Goal: Task Accomplishment & Management: Use online tool/utility

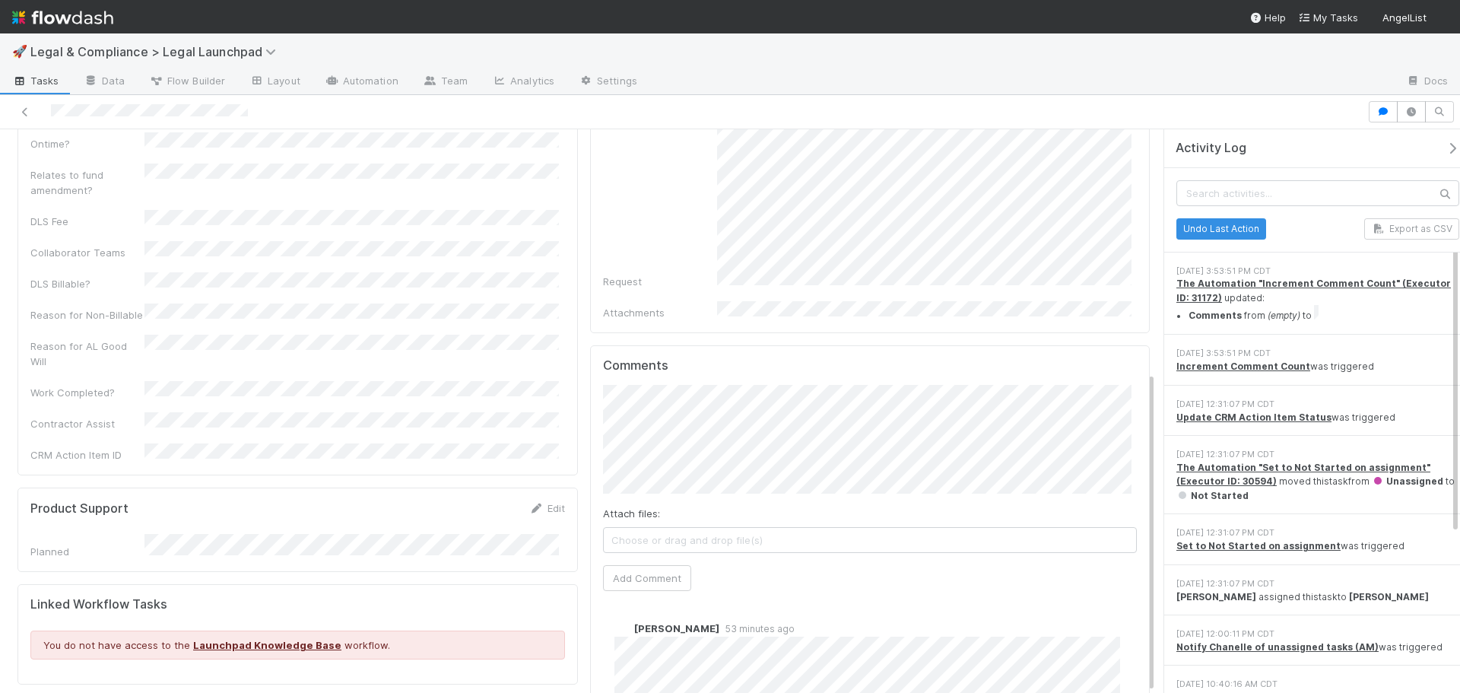
scroll to position [426, 0]
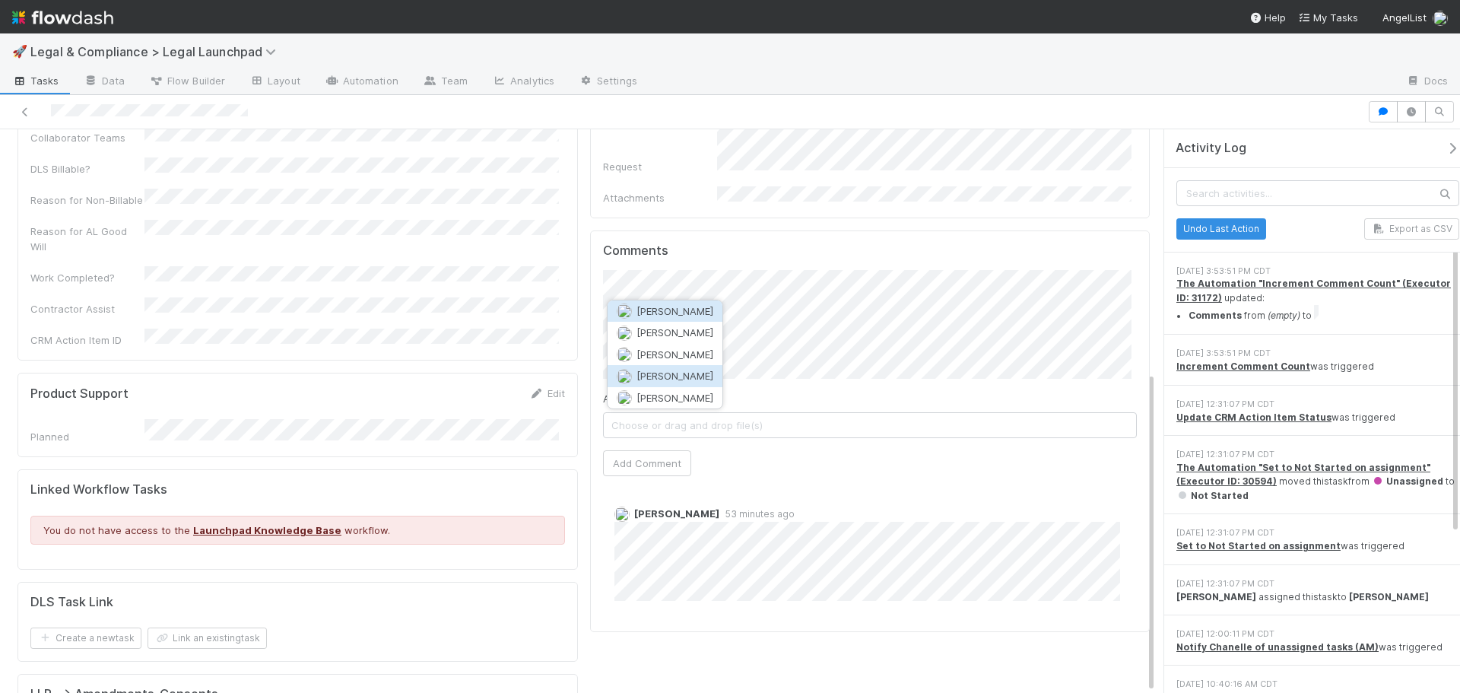
click at [696, 379] on span "Matthew Bilotti" at bounding box center [675, 376] width 77 height 12
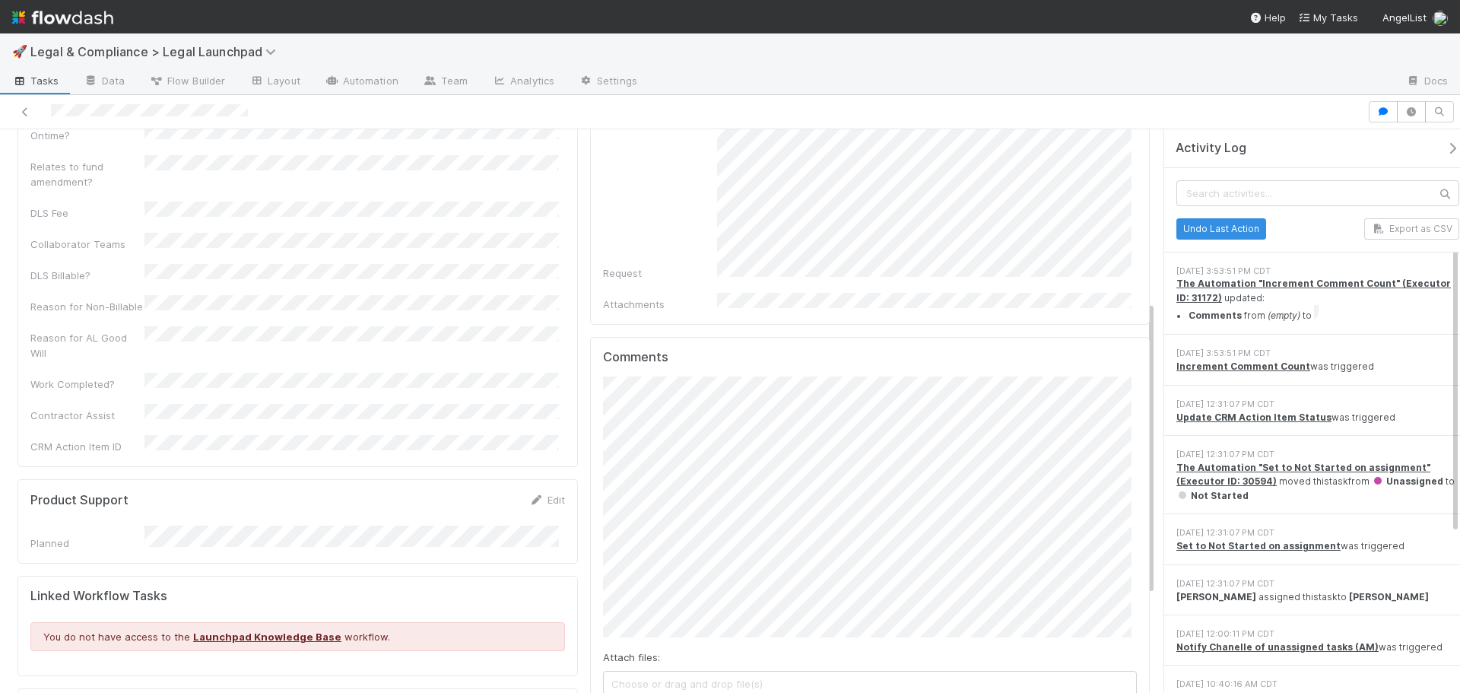
scroll to position [395, 0]
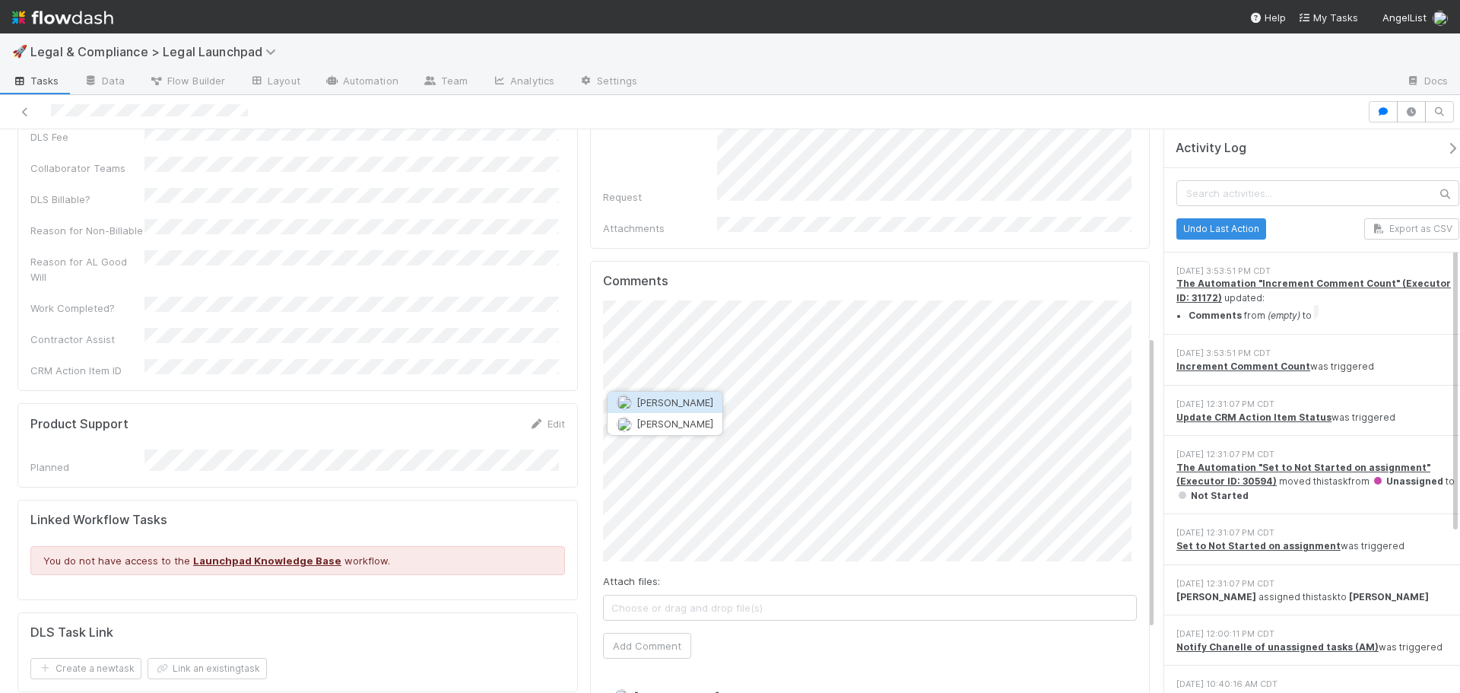
click at [682, 400] on span "[PERSON_NAME]" at bounding box center [675, 402] width 77 height 12
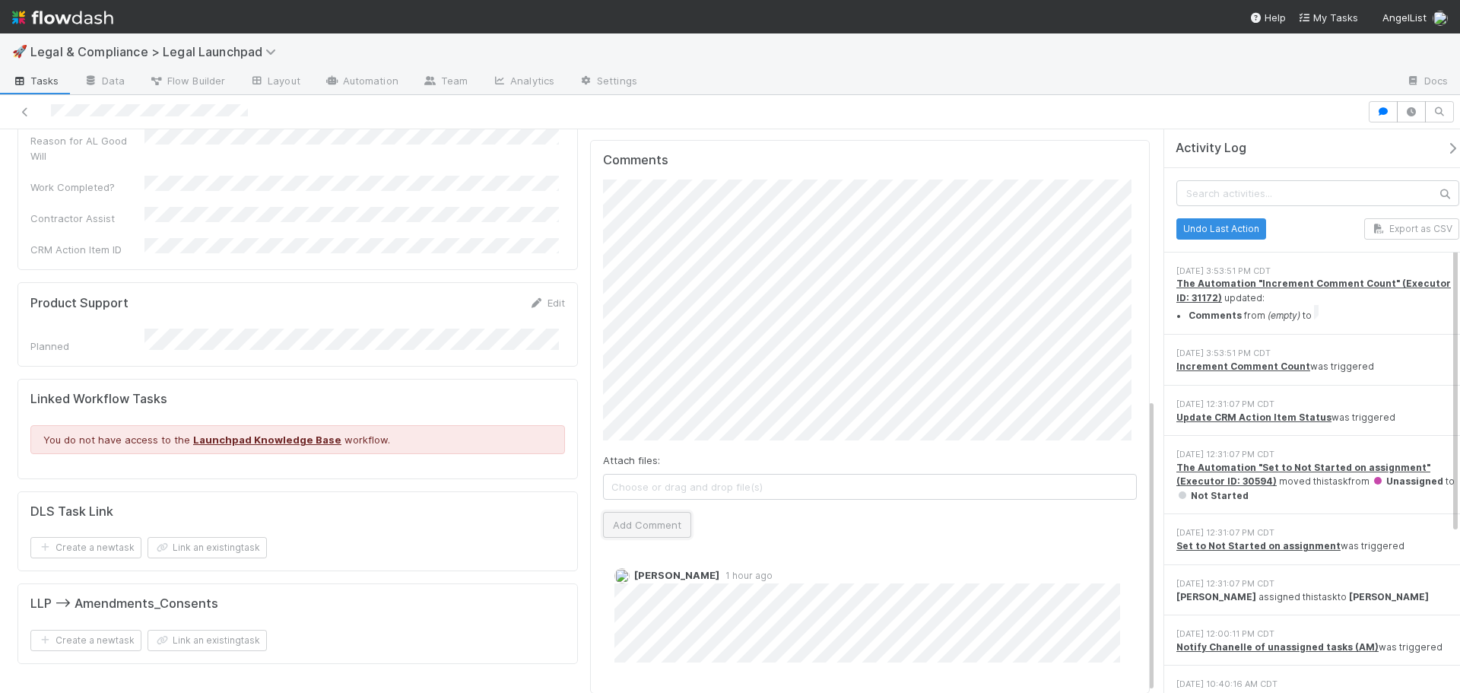
click at [670, 512] on button "Add Comment" at bounding box center [647, 525] width 88 height 26
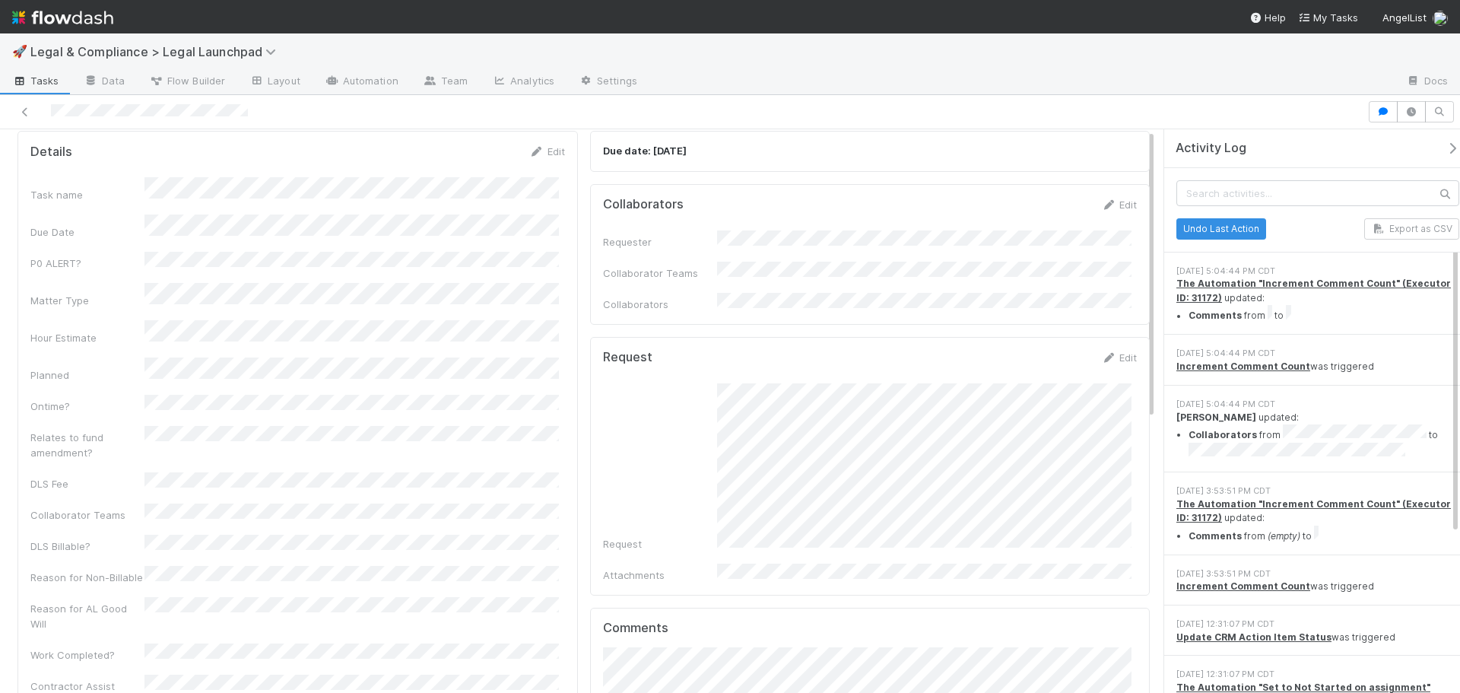
scroll to position [0, 0]
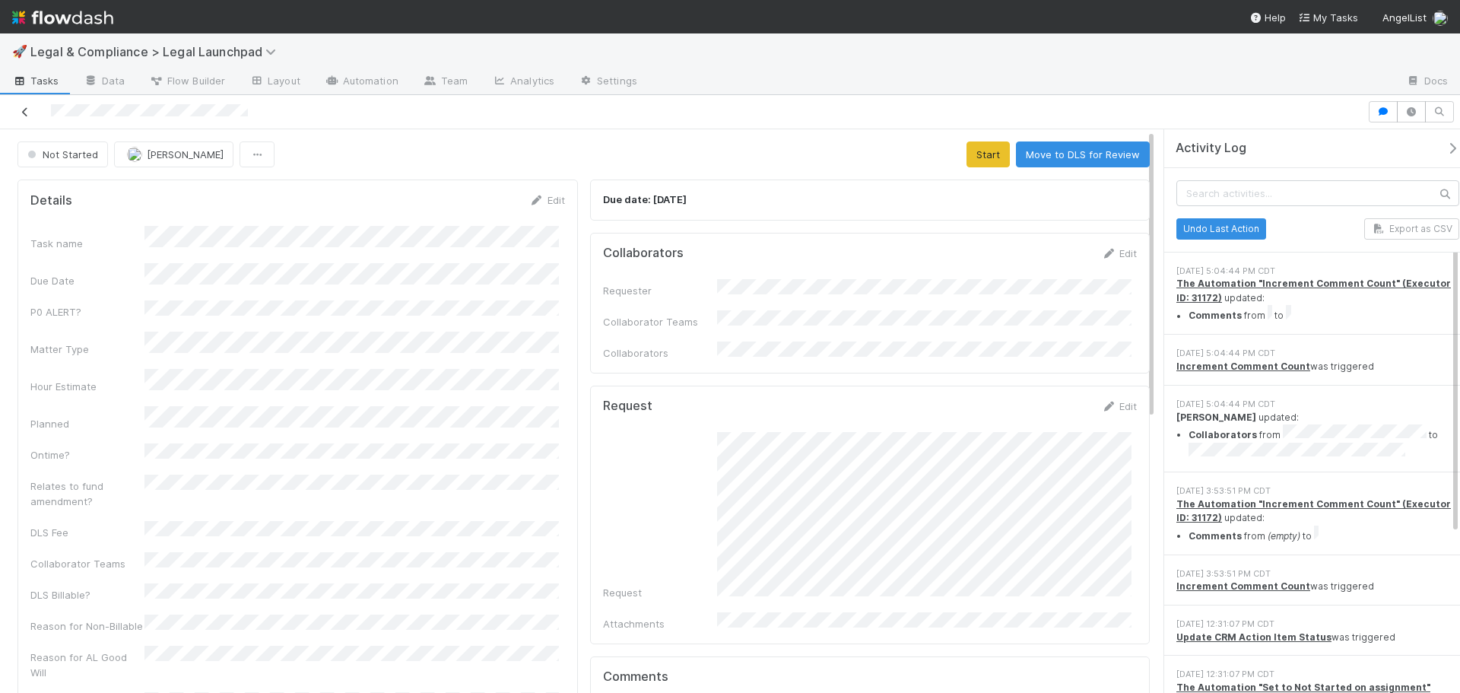
click at [27, 117] on link at bounding box center [24, 111] width 15 height 15
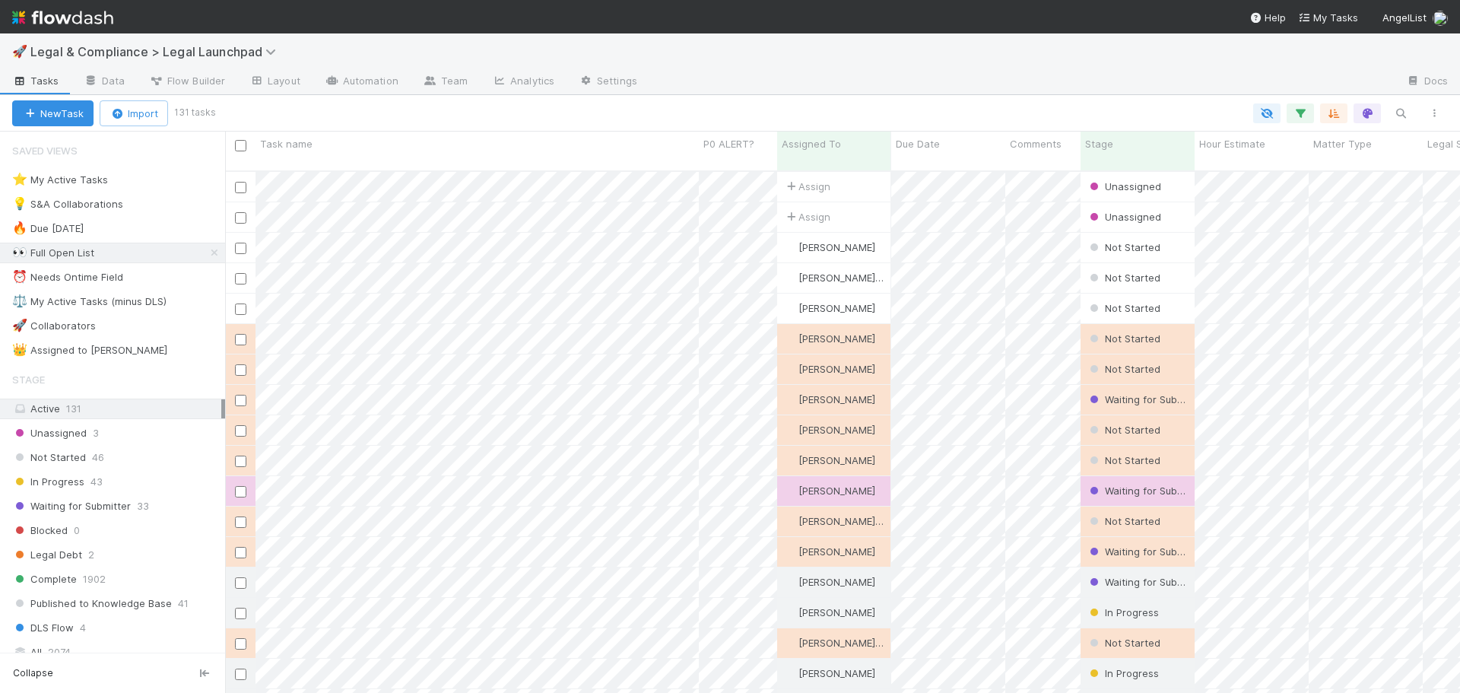
scroll to position [523, 1224]
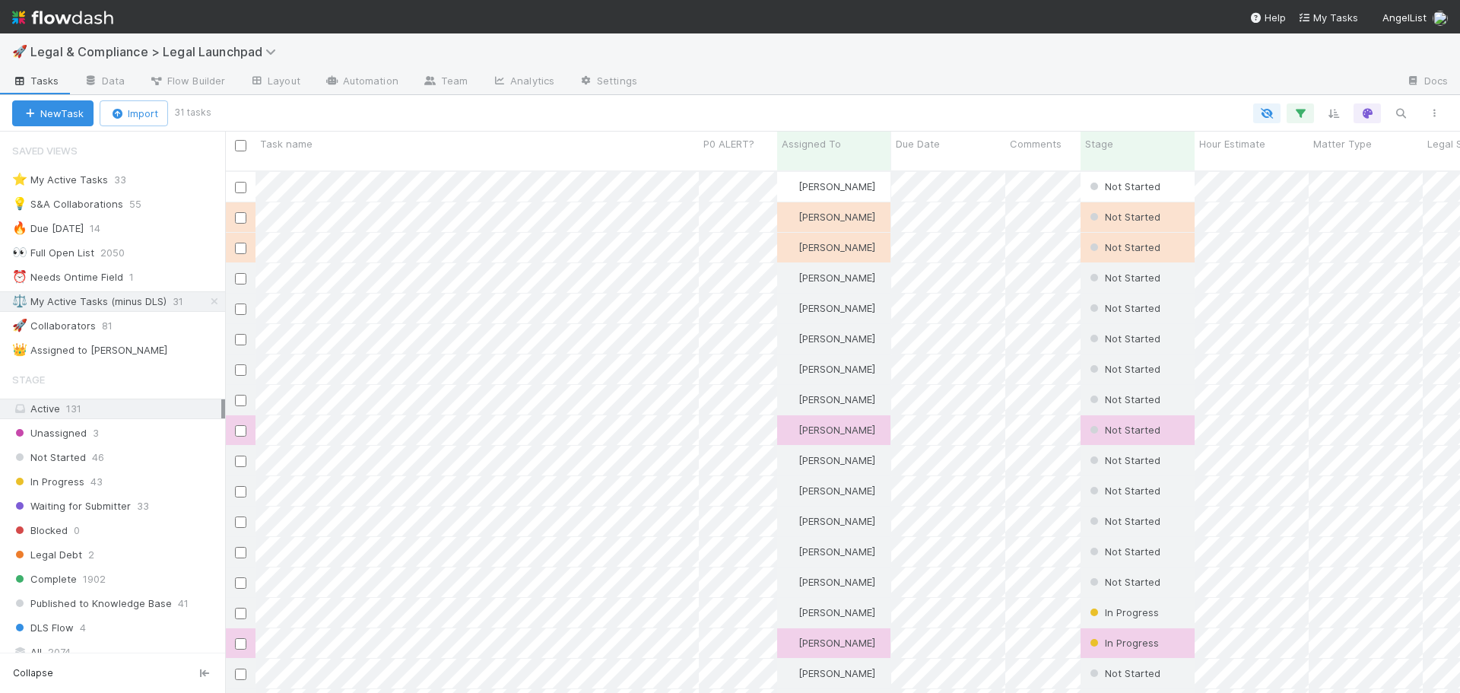
scroll to position [523, 1224]
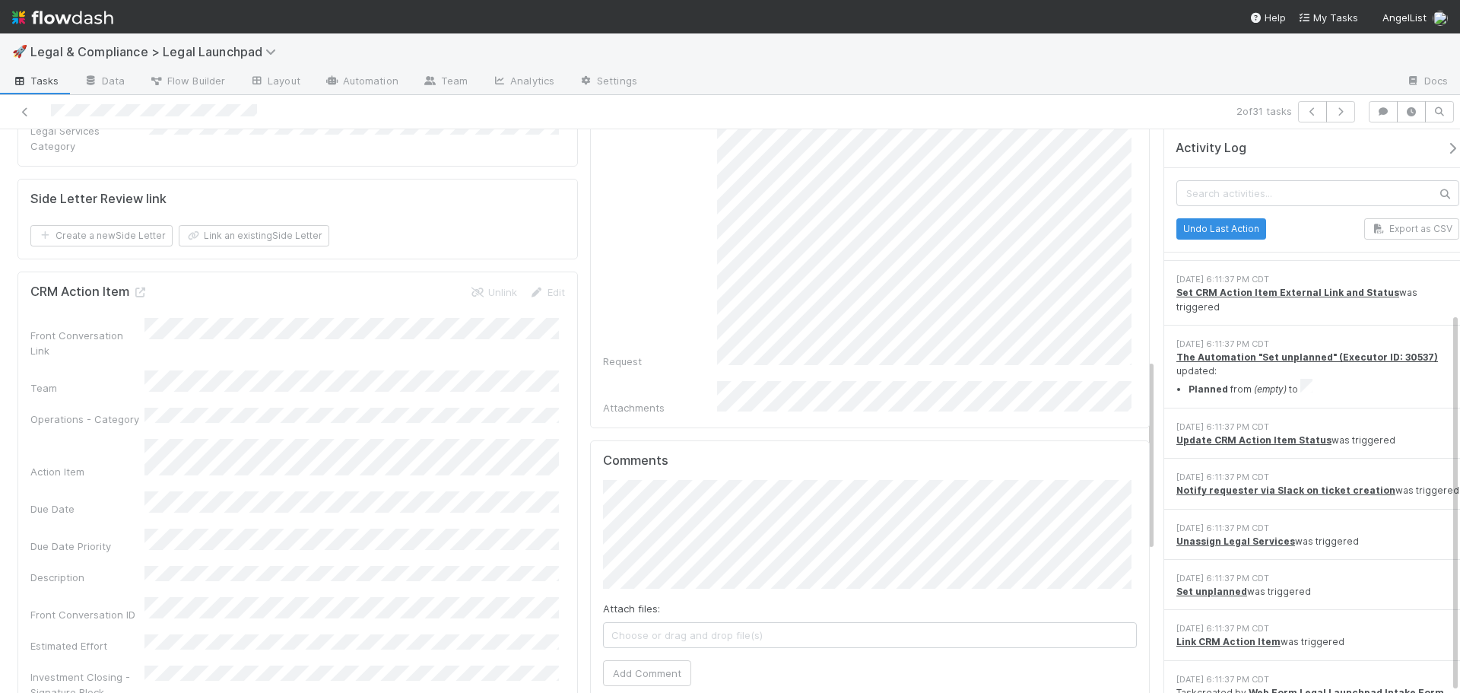
scroll to position [760, 0]
